Goal: Book appointment/travel/reservation

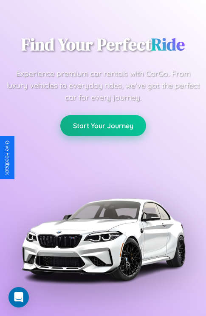
click at [103, 126] on button "Start Your Journey" at bounding box center [103, 125] width 86 height 21
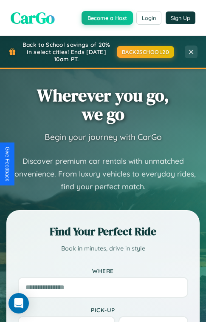
scroll to position [1402, 0]
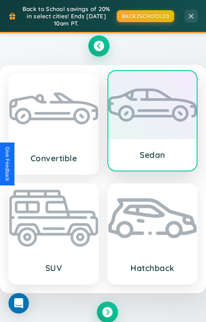
click at [152, 104] on div at bounding box center [153, 105] width 89 height 68
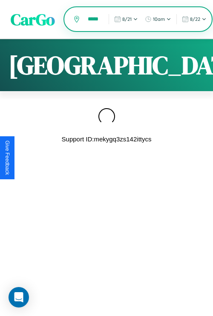
scroll to position [0, 5]
type input "*****"
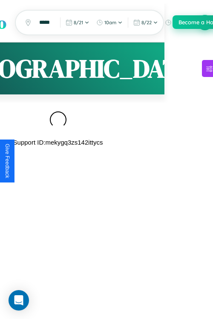
scroll to position [0, 0]
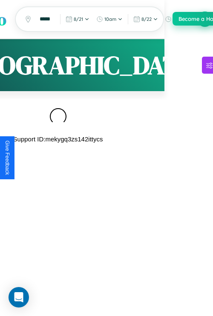
click at [205, 19] on button "Become a Host" at bounding box center [198, 19] width 52 height 14
